Goal: Information Seeking & Learning: Find specific page/section

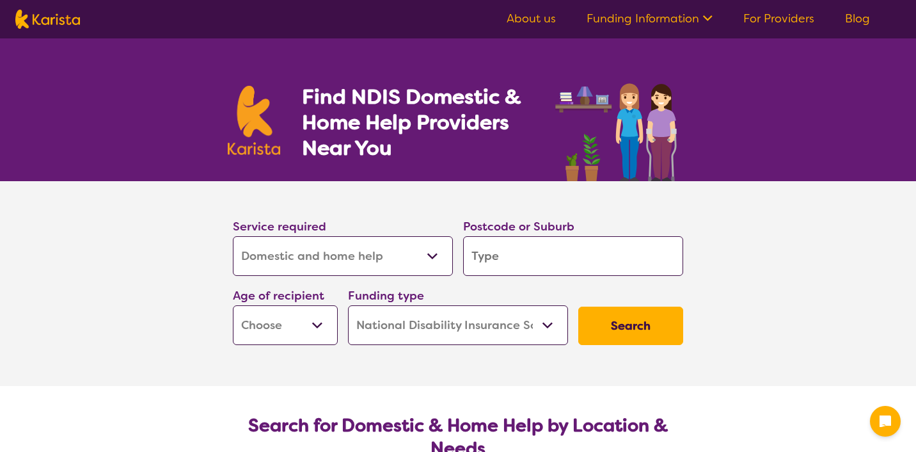
select select "Domestic and home help"
select select "NDIS"
select select "Domestic and home help"
select select "NDIS"
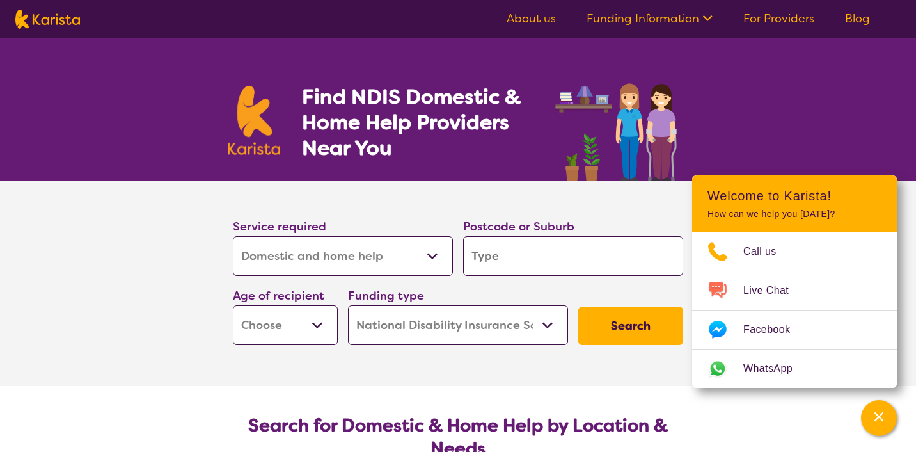
click at [327, 261] on select "Allied Health Assistant Assessment ([MEDICAL_DATA] or [MEDICAL_DATA]) Behaviour…" at bounding box center [343, 256] width 220 height 40
click at [518, 257] on input "search" at bounding box center [573, 256] width 220 height 40
type input "4"
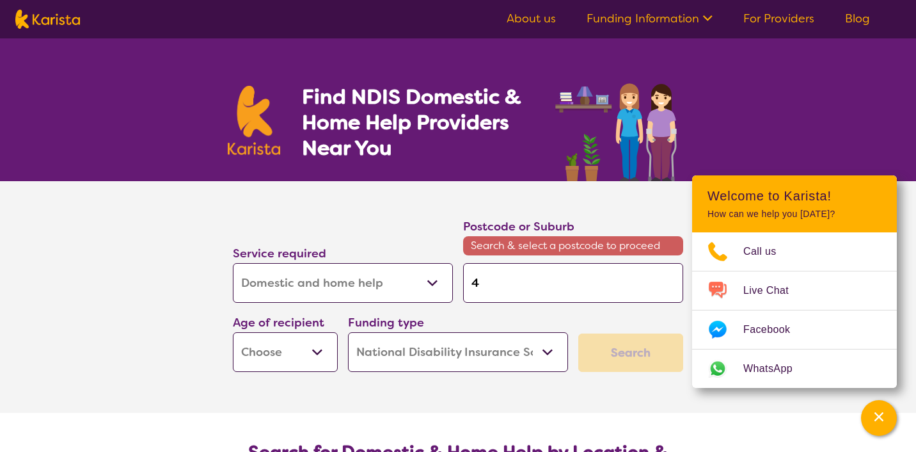
type input "41"
type input "417"
type input "4170"
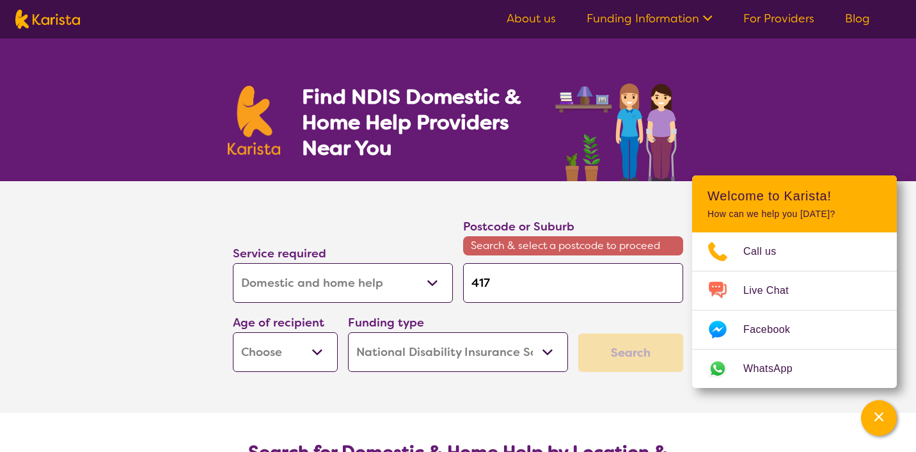
type input "4170"
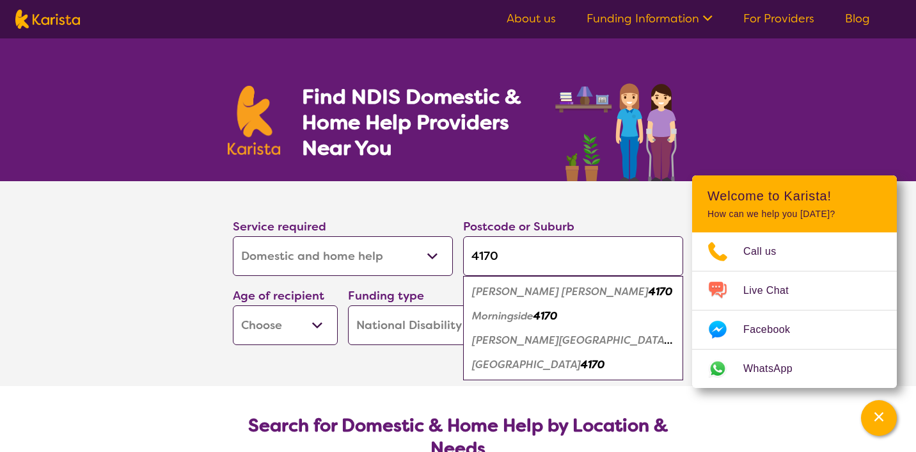
type input "4170"
click at [510, 337] on em "[PERSON_NAME][GEOGRAPHIC_DATA]" at bounding box center [572, 339] width 200 height 13
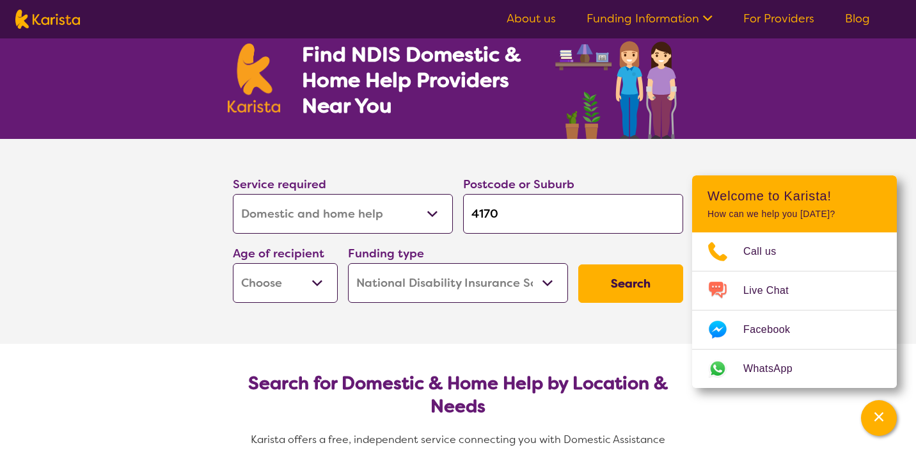
scroll to position [52, 0]
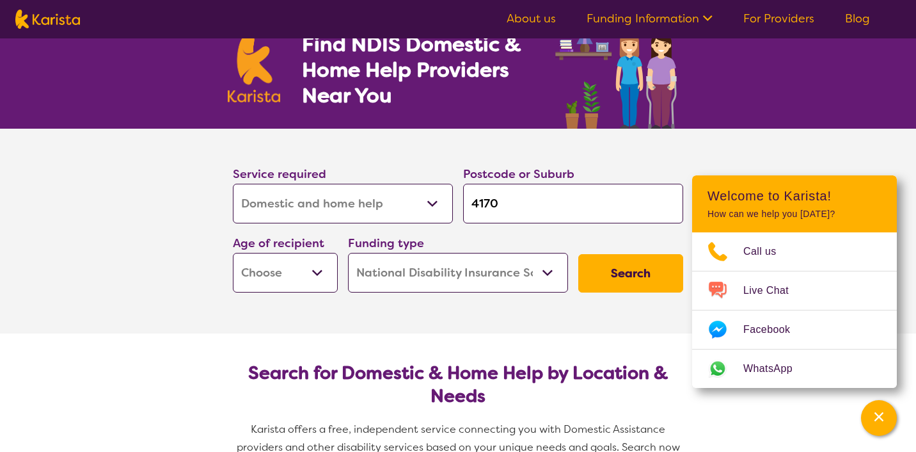
click at [299, 283] on select "Early Childhood - 0 to 9 Child - 10 to 11 Adolescent - 12 to 17 Adult - 18 to 6…" at bounding box center [285, 273] width 105 height 40
select select "AD"
click at [505, 264] on select "Home Care Package (HCP) National Disability Insurance Scheme (NDIS) I don't know" at bounding box center [458, 273] width 220 height 40
click at [658, 276] on button "Search" at bounding box center [630, 273] width 105 height 38
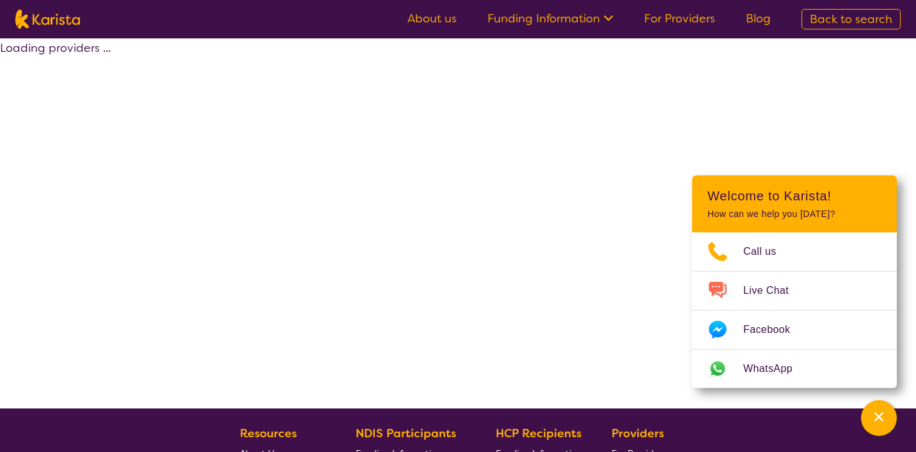
select select "by_score"
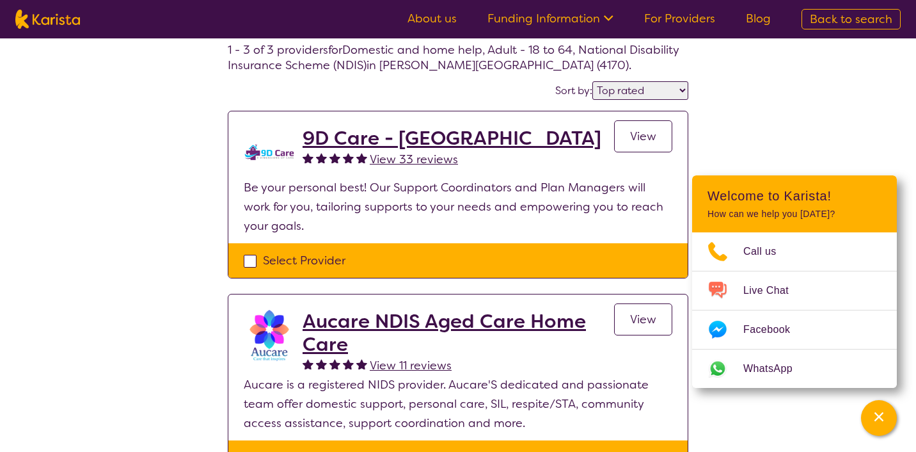
scroll to position [67, 0]
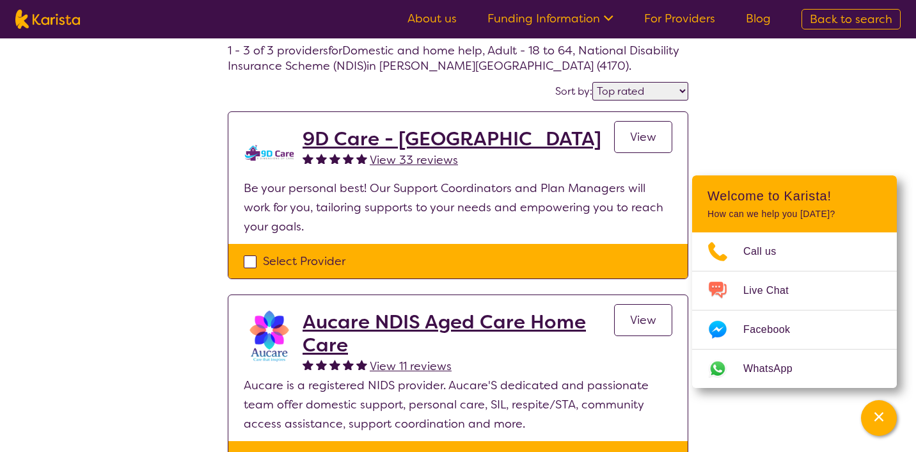
click at [652, 134] on span "View" at bounding box center [643, 136] width 26 height 15
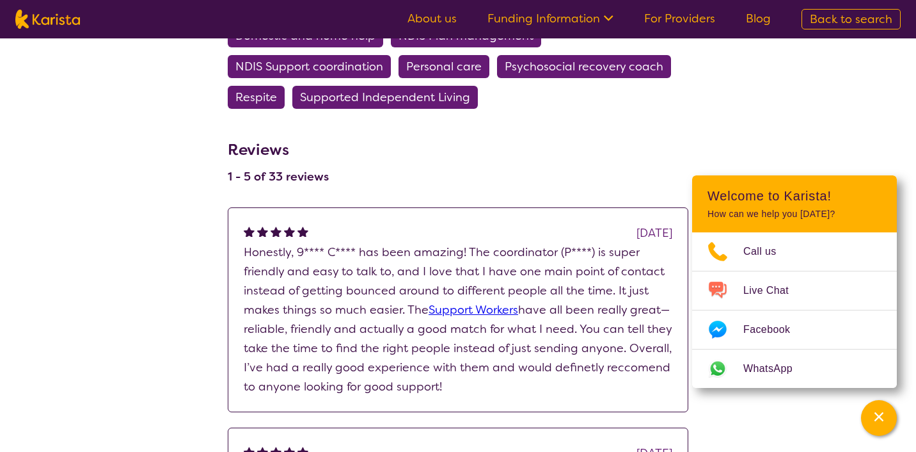
scroll to position [766, 0]
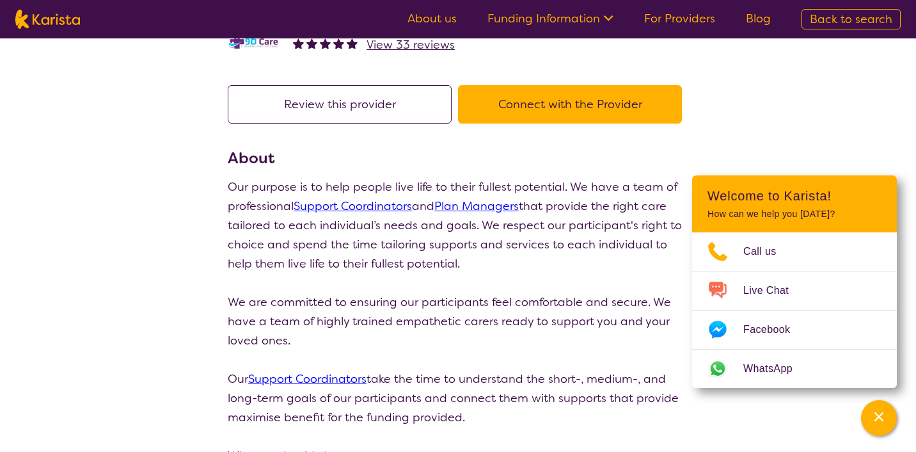
select select "by_score"
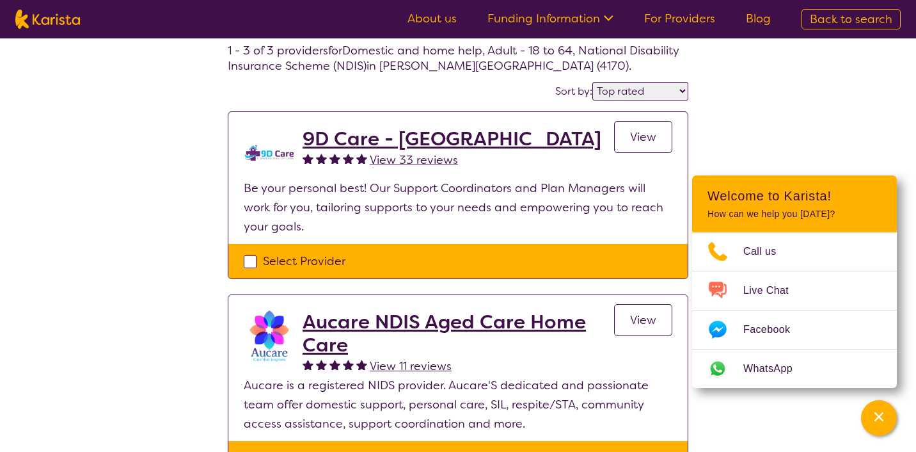
scroll to position [52, 0]
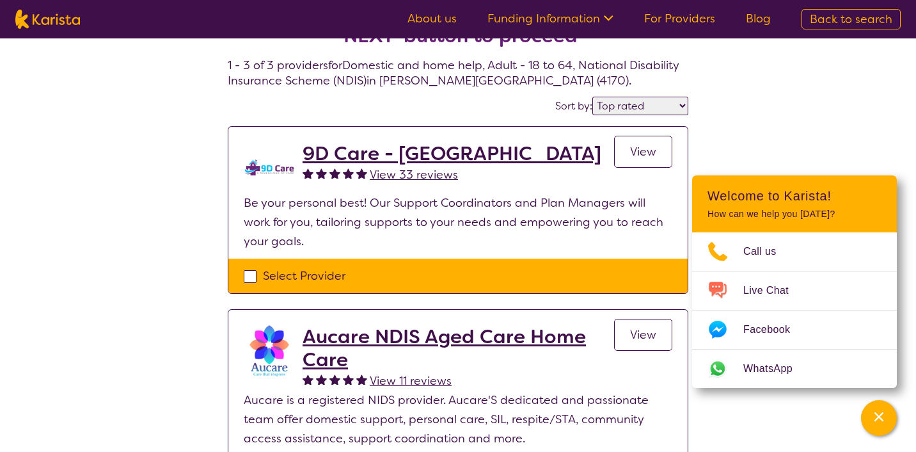
select select "Domestic and home help"
select select "AD"
select select "NDIS"
select select "Domestic and home help"
select select "AD"
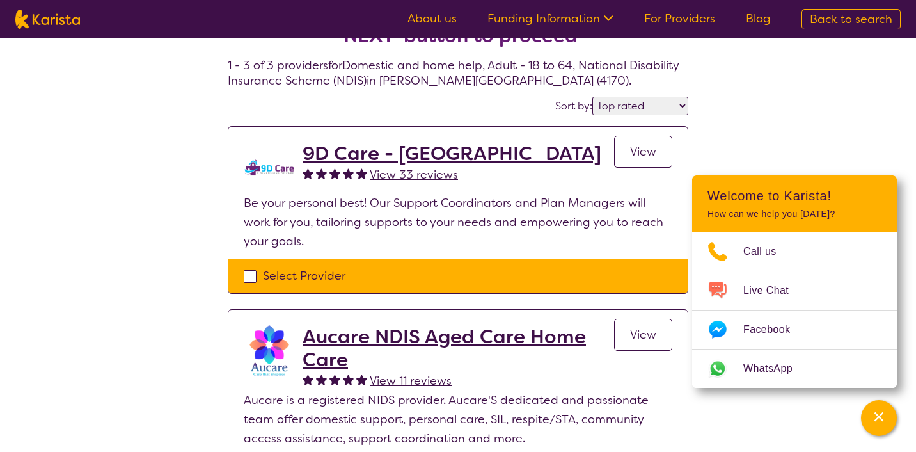
select select "NDIS"
